Goal: Information Seeking & Learning: Learn about a topic

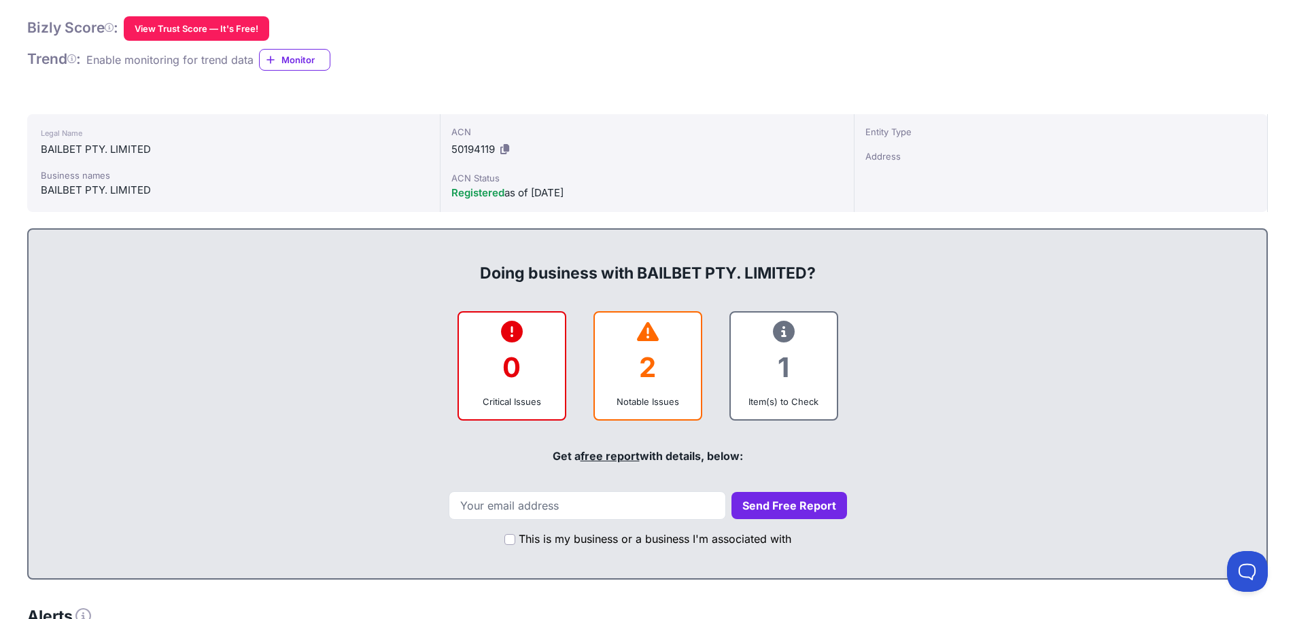
scroll to position [476, 0]
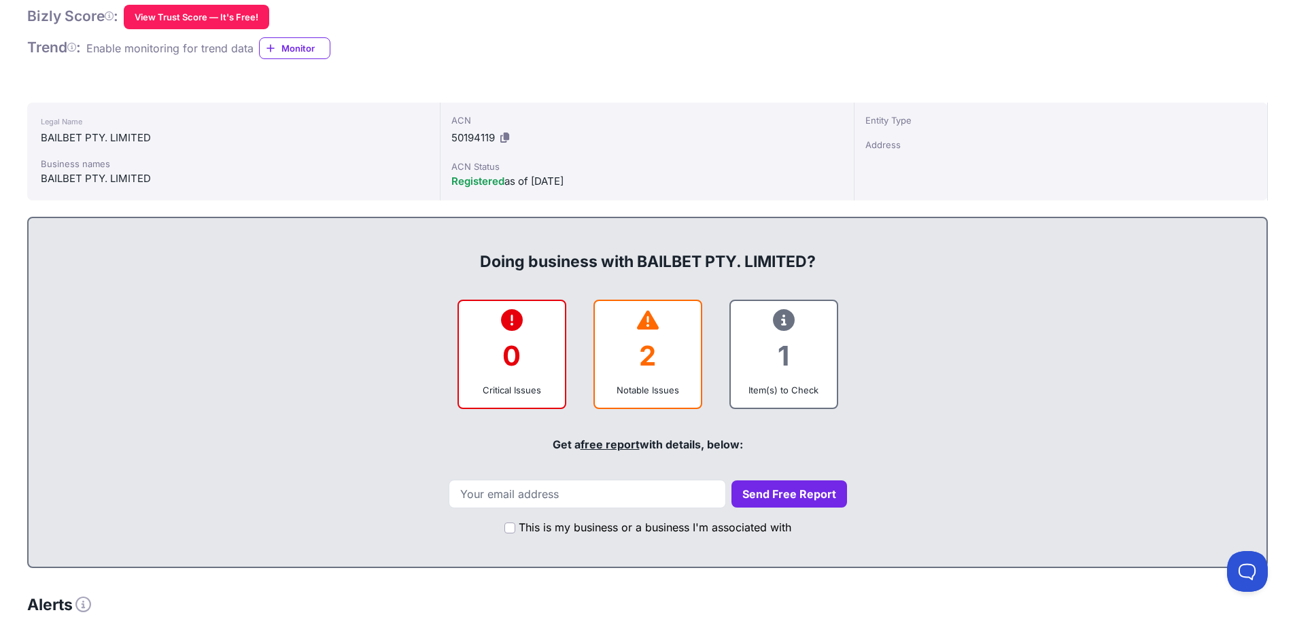
click at [782, 320] on icon at bounding box center [784, 320] width 22 height 1
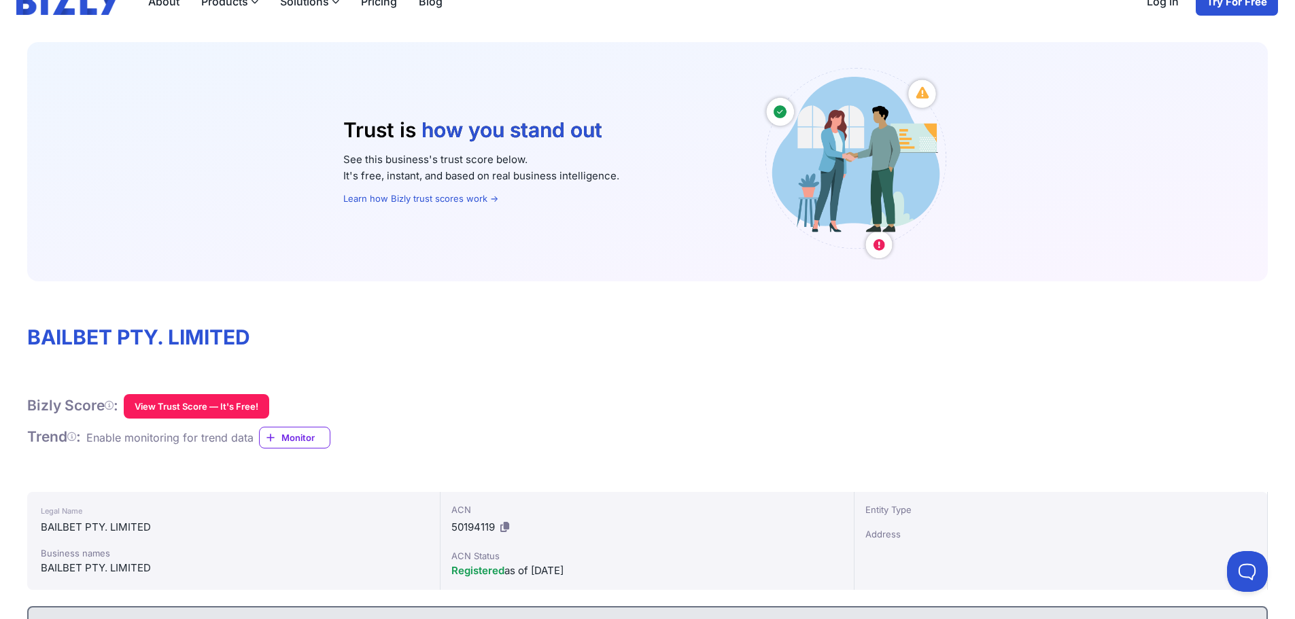
scroll to position [0, 0]
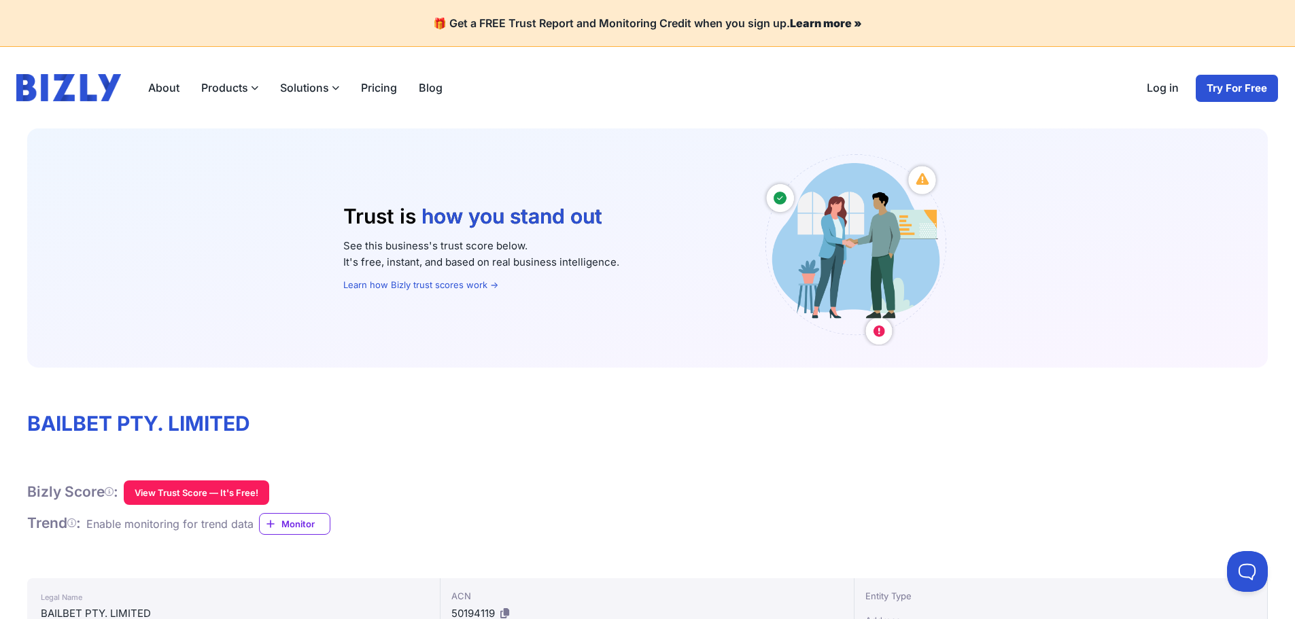
click at [390, 92] on link "Pricing" at bounding box center [379, 87] width 58 height 27
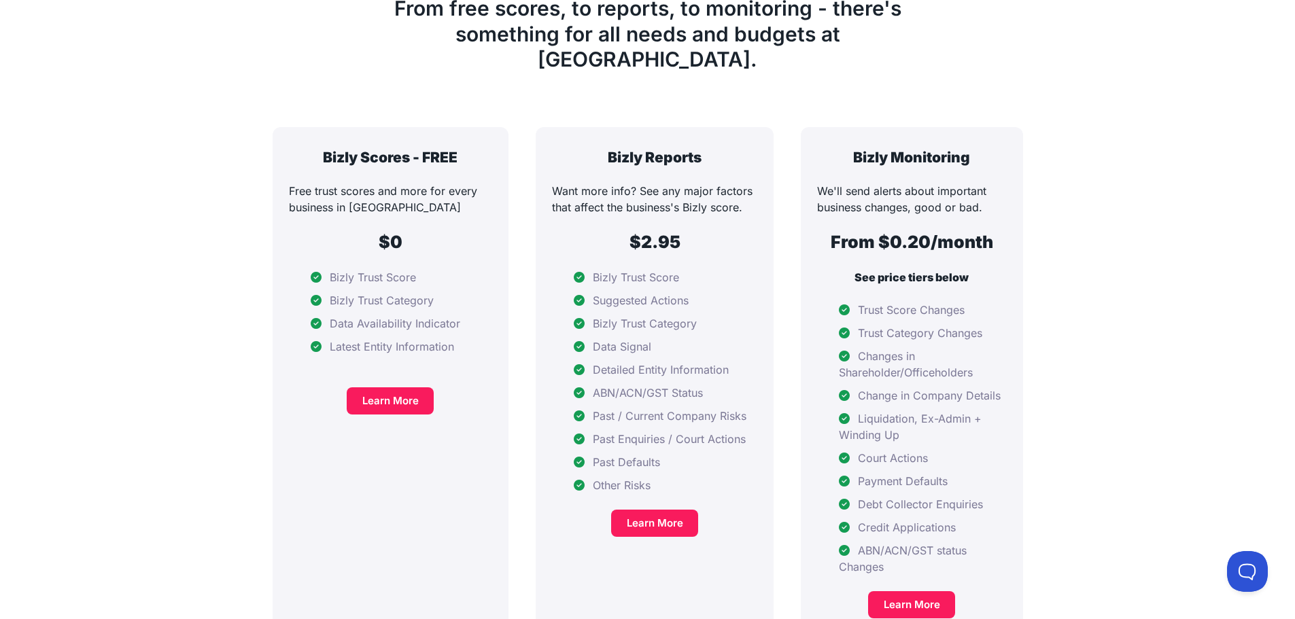
scroll to position [272, 0]
